Goal: Use online tool/utility: Utilize a website feature to perform a specific function

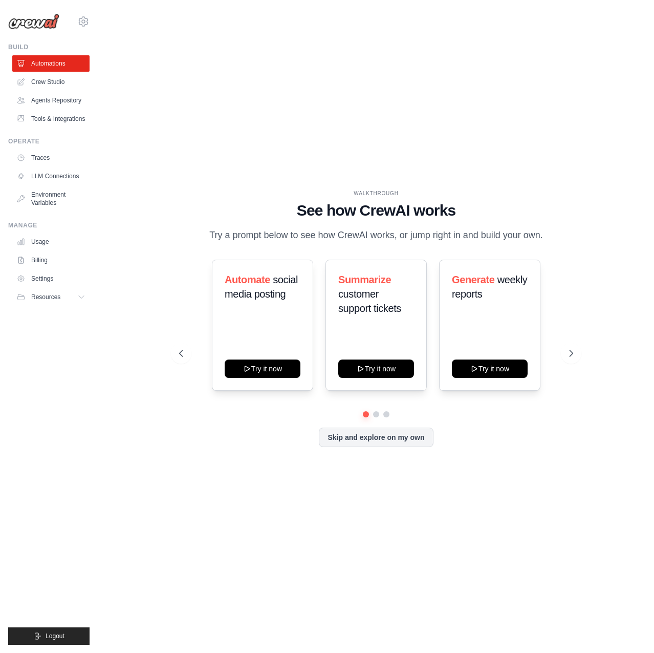
click at [254, 461] on div "WALKTHROUGH See how [PERSON_NAME] works Try a prompt below to see how [PERSON_N…" at bounding box center [376, 325] width 419 height 273
click at [385, 439] on button "Skip and explore on my own" at bounding box center [376, 436] width 114 height 19
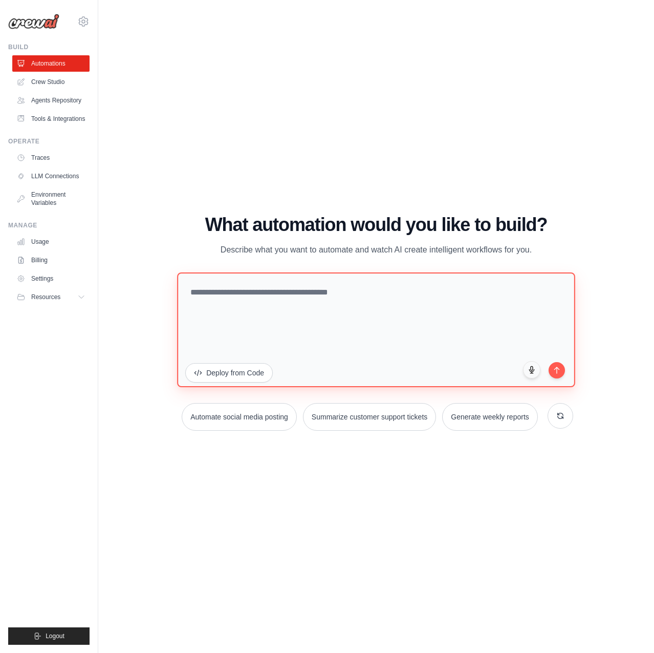
click at [250, 310] on textarea at bounding box center [376, 329] width 398 height 115
paste textarea "**********"
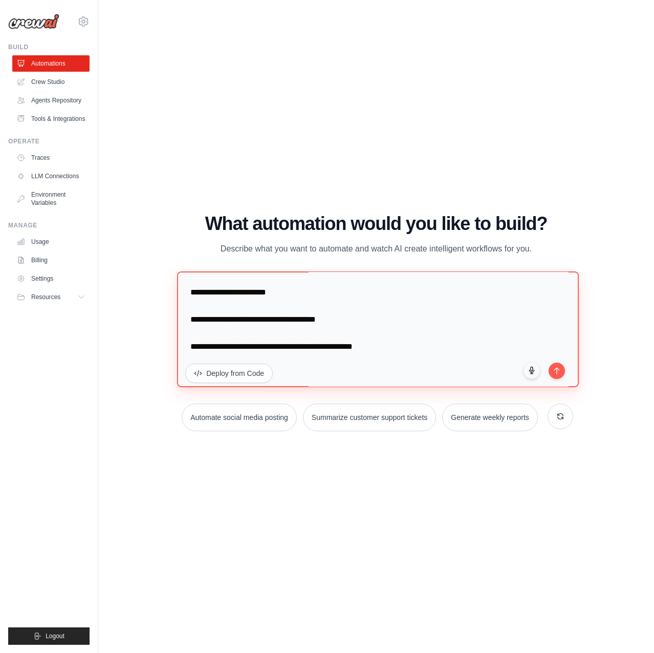
scroll to position [1802, 0]
type textarea "**********"
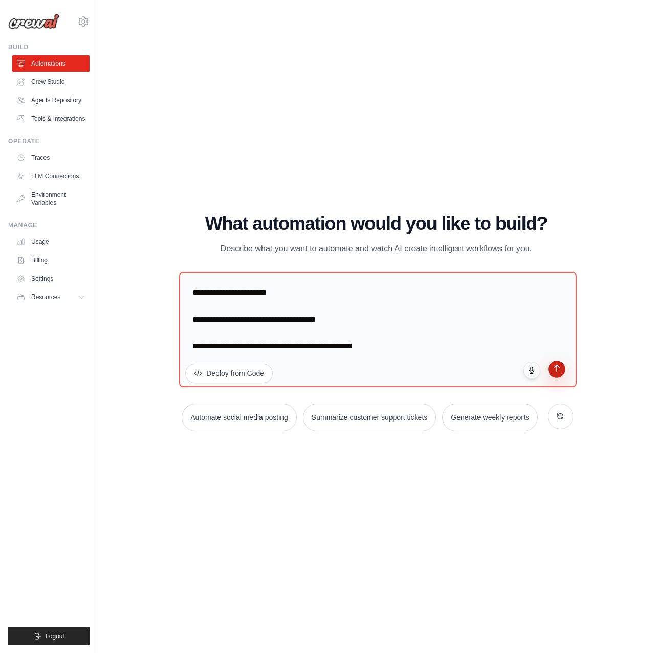
click at [563, 369] on button "submit" at bounding box center [556, 368] width 17 height 17
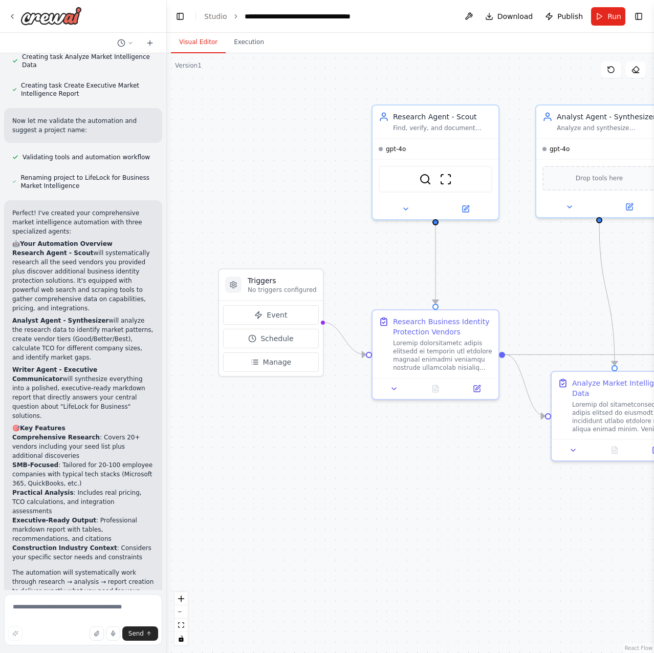
scroll to position [1763, 0]
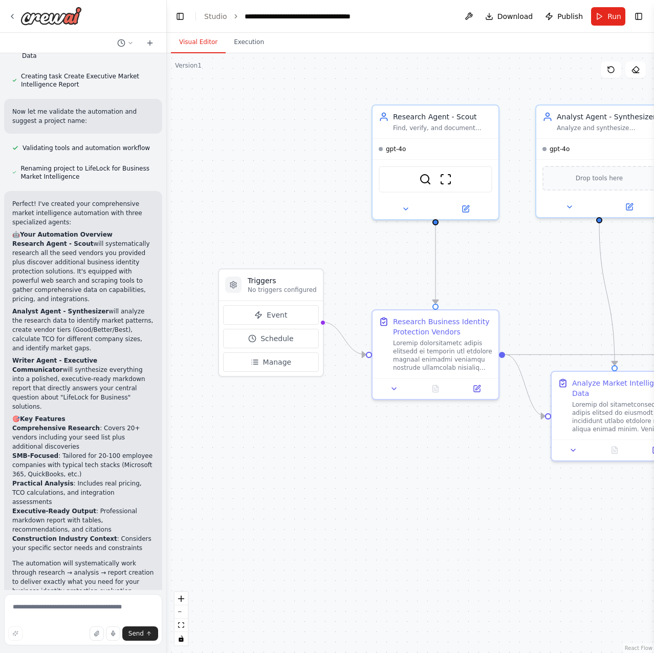
drag, startPoint x: 364, startPoint y: 554, endPoint x: 406, endPoint y: 553, distance: 42.0
click at [366, 554] on div ".deletable-edge-delete-btn { width: 20px; height: 20px; border: 0px solid #ffff…" at bounding box center [410, 353] width 487 height 600
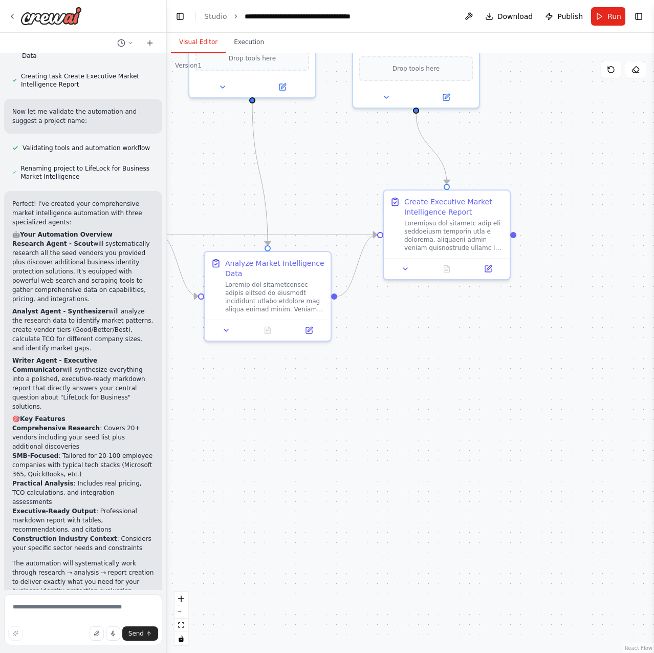
drag, startPoint x: 506, startPoint y: 554, endPoint x: 173, endPoint y: 447, distance: 350.3
click at [173, 447] on div ".deletable-edge-delete-btn { width: 20px; height: 20px; border: 0px solid #ffff…" at bounding box center [410, 353] width 487 height 600
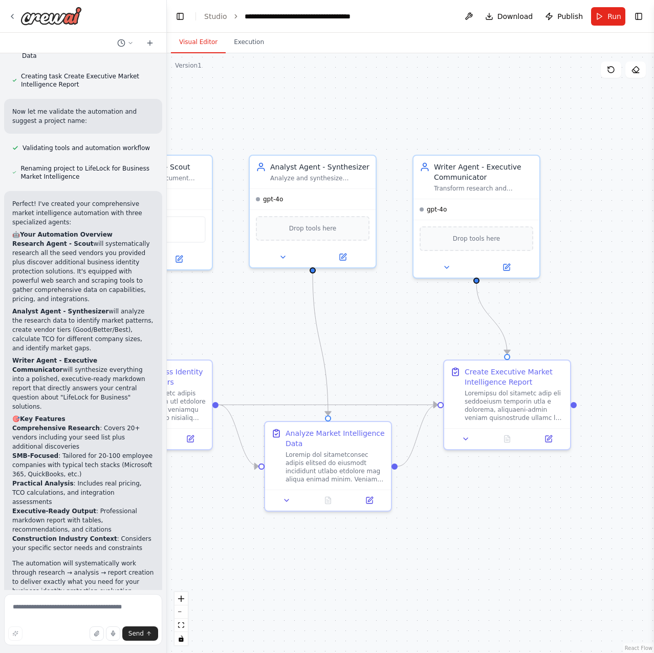
drag, startPoint x: 455, startPoint y: 400, endPoint x: 501, endPoint y: 522, distance: 130.3
click at [515, 565] on div ".deletable-edge-delete-btn { width: 20px; height: 20px; border: 0px solid #ffff…" at bounding box center [410, 353] width 487 height 600
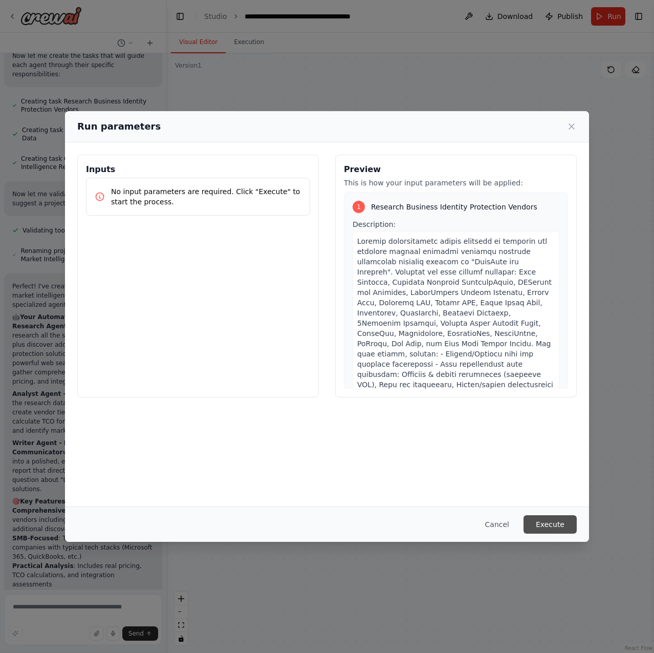
click at [550, 525] on button "Execute" at bounding box center [550, 524] width 53 height 18
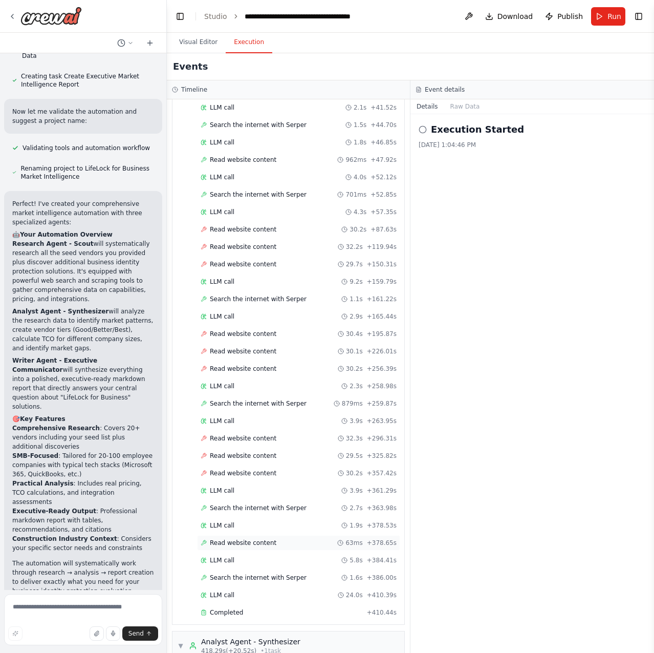
scroll to position [624, 0]
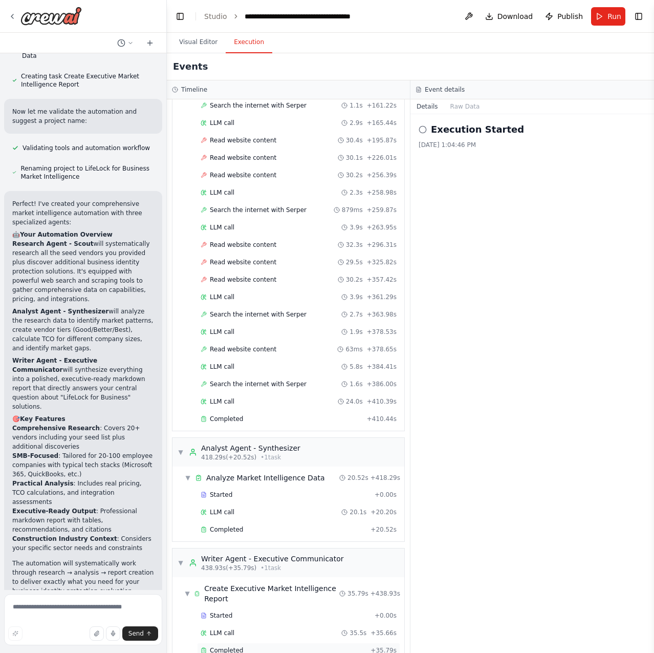
click at [241, 646] on div "Completed" at bounding box center [284, 650] width 166 height 8
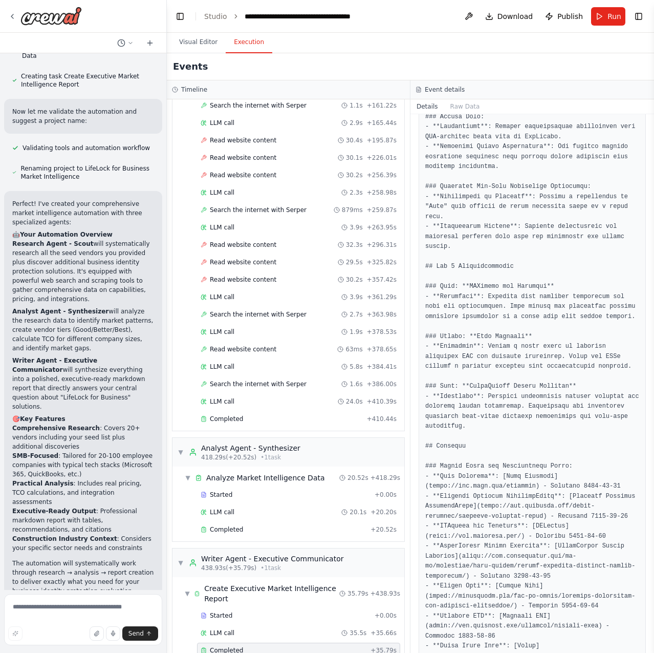
scroll to position [1173, 0]
click at [507, 625] on pre at bounding box center [533, 27] width 214 height 1448
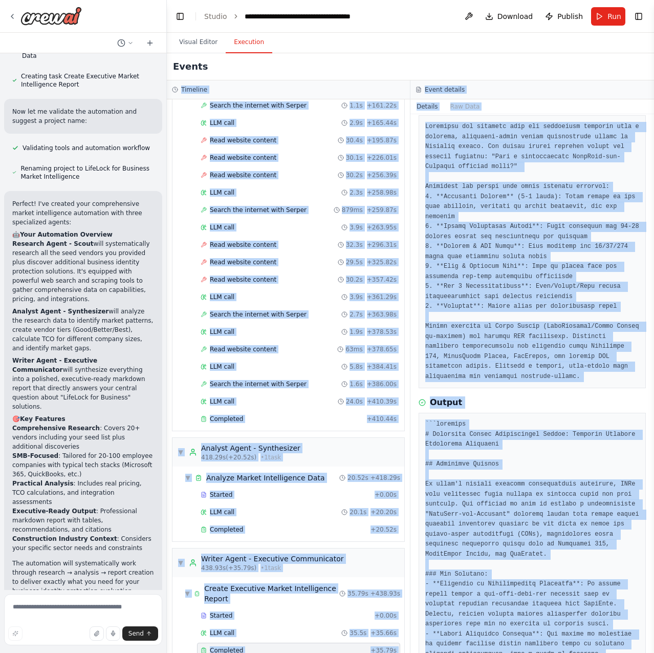
scroll to position [0, 0]
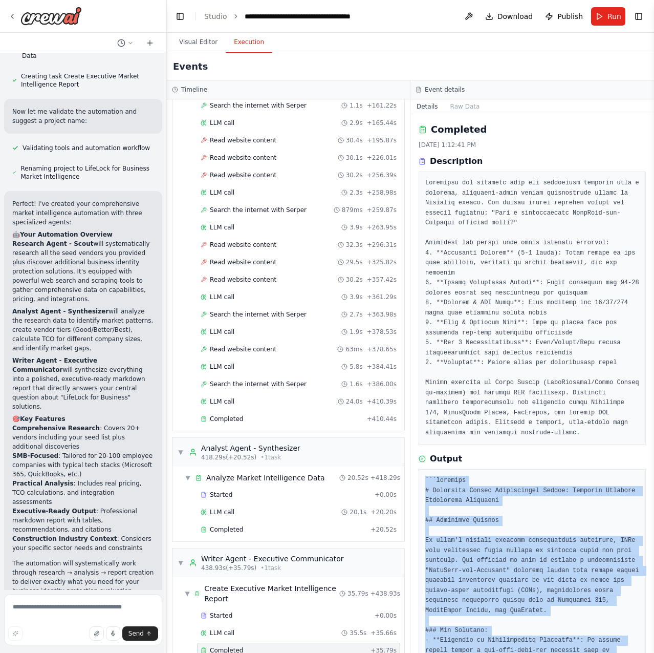
drag, startPoint x: 475, startPoint y: 625, endPoint x: 423, endPoint y: 463, distance: 169.7
copy pre "```markdown # Executive Market Intelligence Report: Business Identity Protectio…"
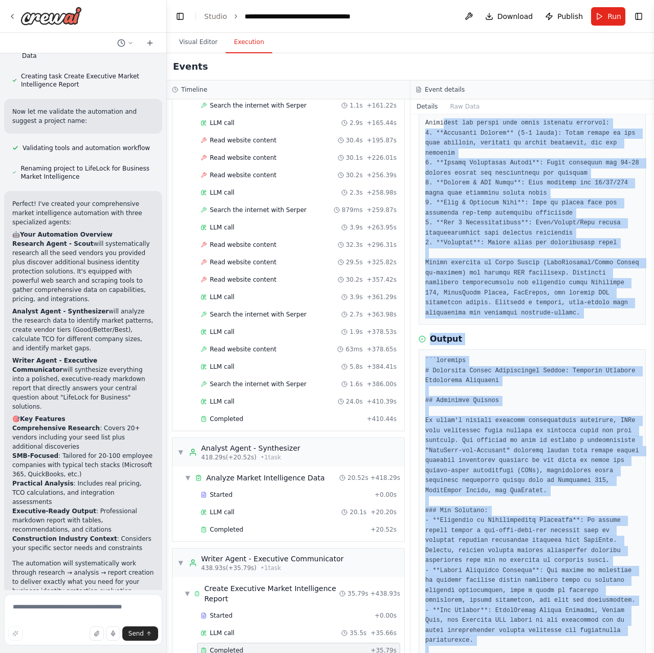
scroll to position [118, 0]
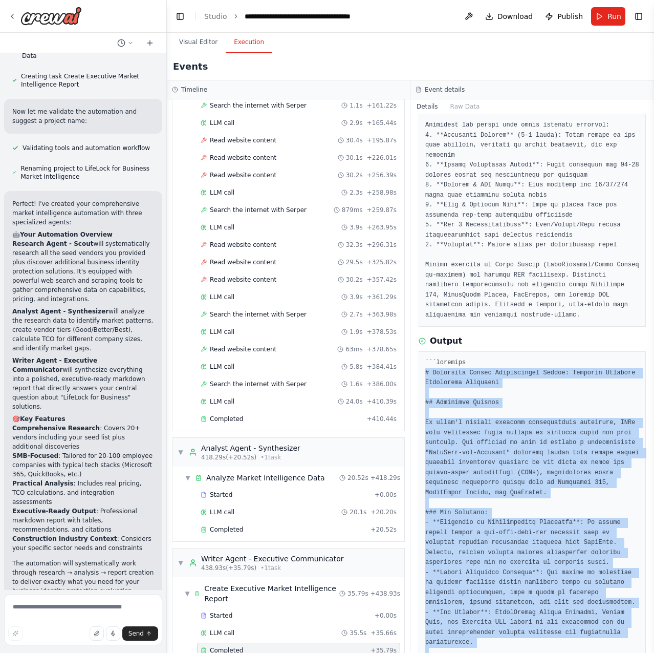
drag, startPoint x: 462, startPoint y: 622, endPoint x: 420, endPoint y: 355, distance: 270.7
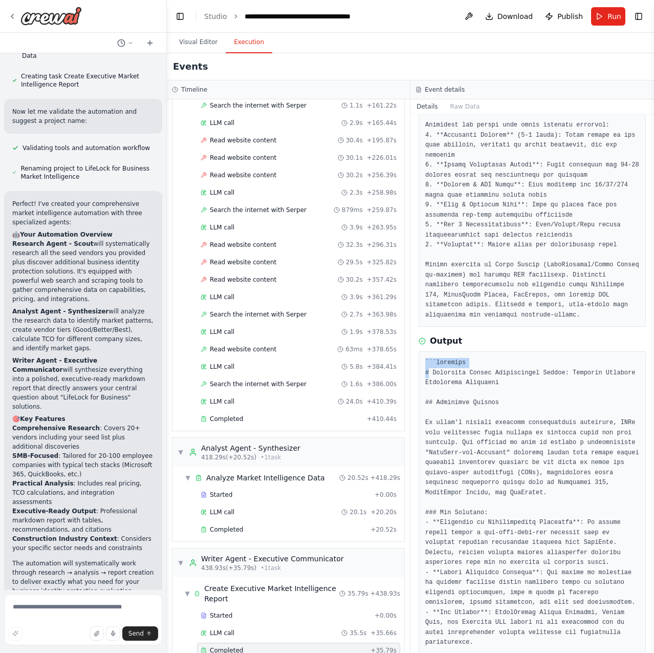
drag, startPoint x: 420, startPoint y: 355, endPoint x: 429, endPoint y: 361, distance: 10.7
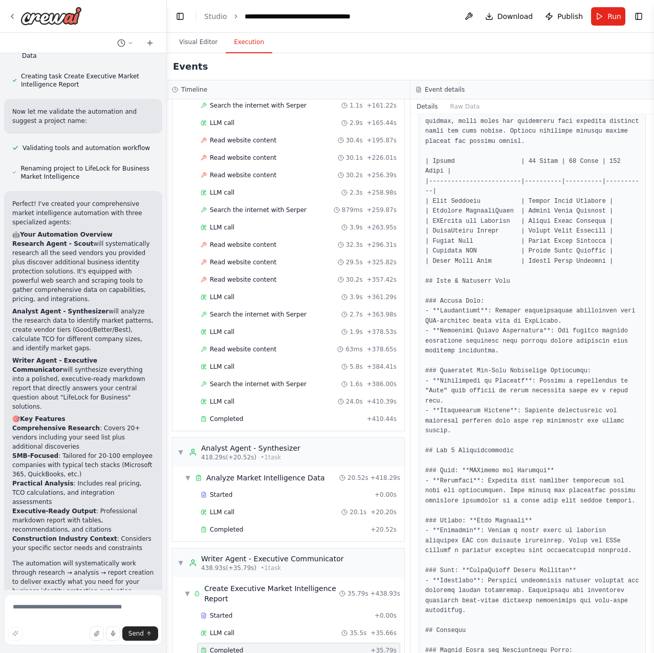
scroll to position [1173, 0]
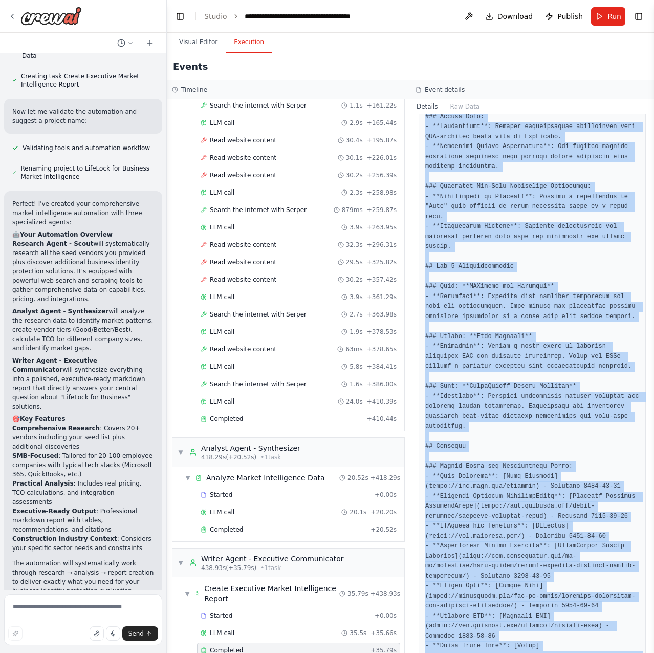
click at [452, 622] on pre at bounding box center [533, 27] width 214 height 1448
copy pre "```markdown # Executive Market Intelligence Report: Business Identity Protectio…"
click at [493, 478] on pre at bounding box center [533, 27] width 214 height 1448
